Goal: Transaction & Acquisition: Purchase product/service

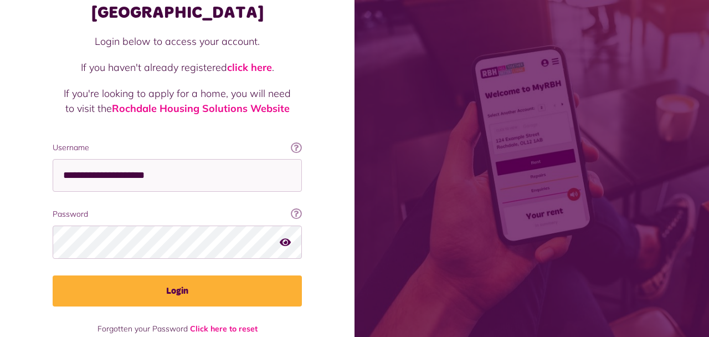
scroll to position [91, 0]
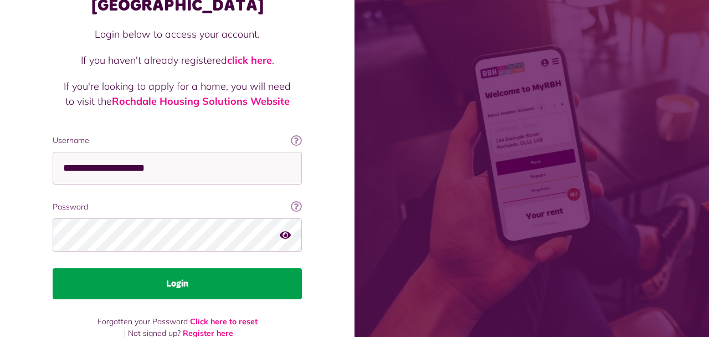
click at [203, 277] on button "Login" at bounding box center [177, 283] width 249 height 31
click at [207, 270] on button "Login" at bounding box center [177, 283] width 249 height 31
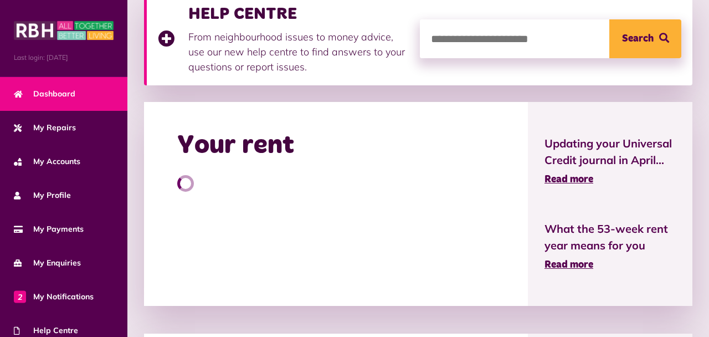
scroll to position [176, 0]
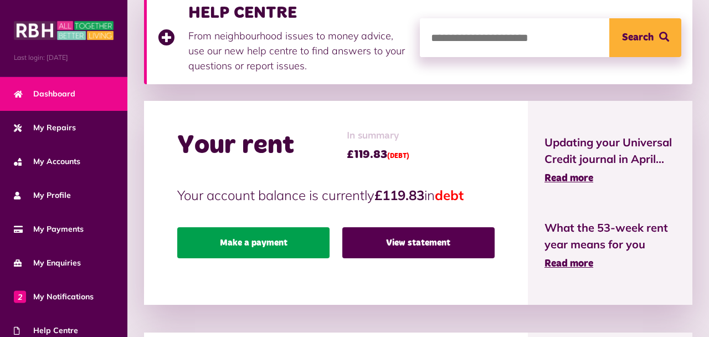
click at [288, 242] on link "Make a payment" at bounding box center [253, 242] width 152 height 31
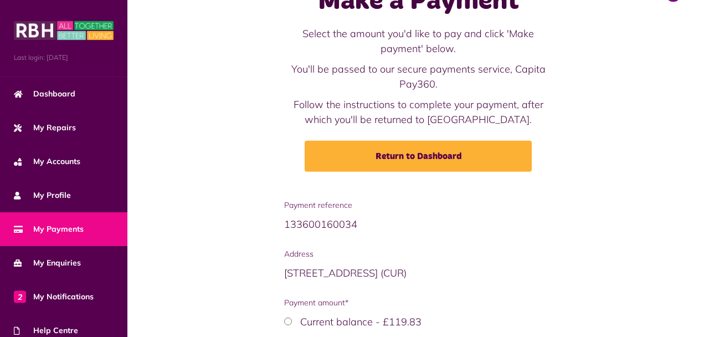
scroll to position [152, 0]
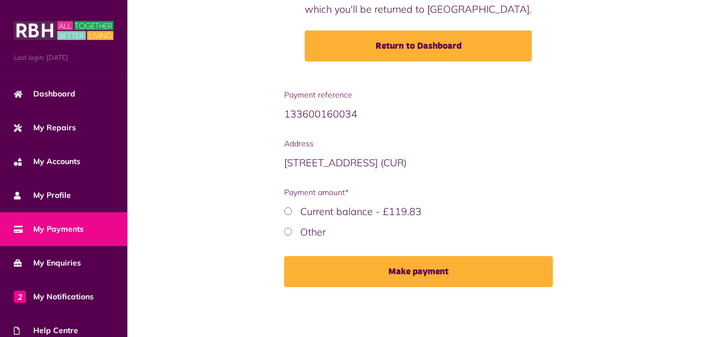
click at [315, 208] on label "Current balance - £119.83" at bounding box center [360, 211] width 121 height 13
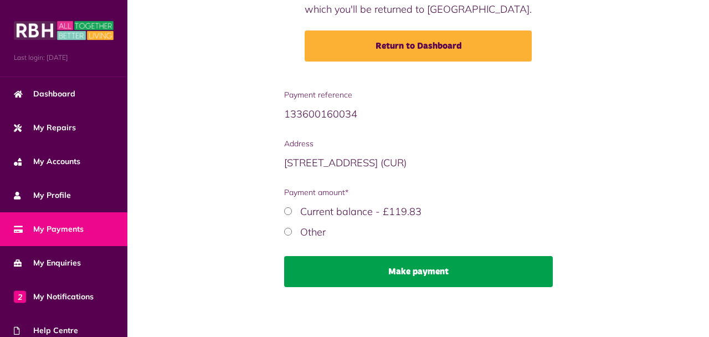
click at [382, 269] on button "Make payment" at bounding box center [418, 271] width 269 height 31
